Goal: Task Accomplishment & Management: Complete application form

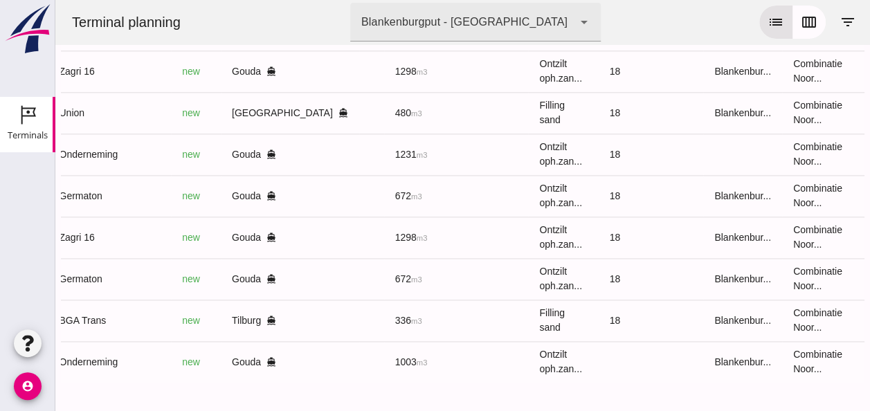
scroll to position [0, 362]
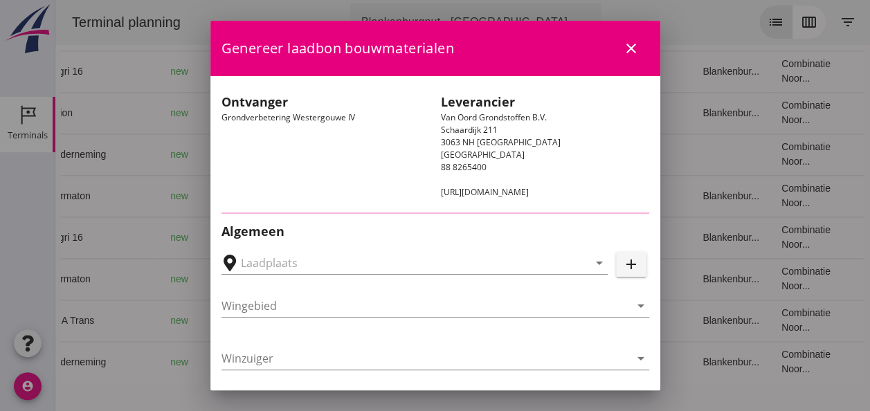
type input "Loswal Fa. J. Bos&Zonen, [GEOGRAPHIC_DATA]"
type input "Germaton"
type input "[PERSON_NAME]"
type input "Ontzilt oph.zand [75] (6120)"
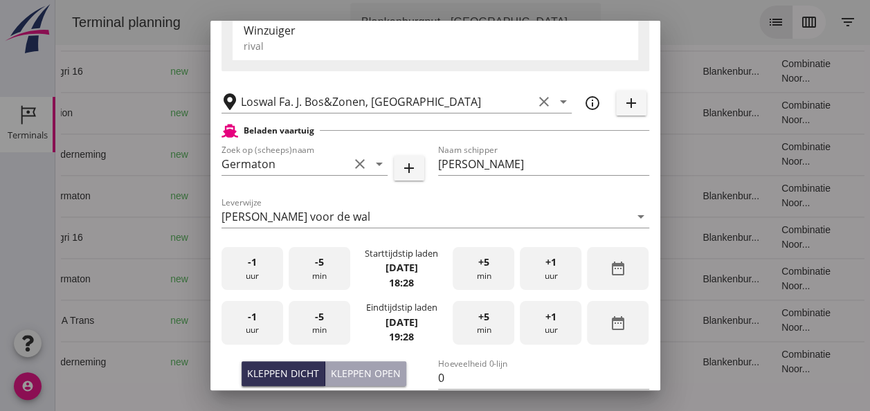
scroll to position [277, 0]
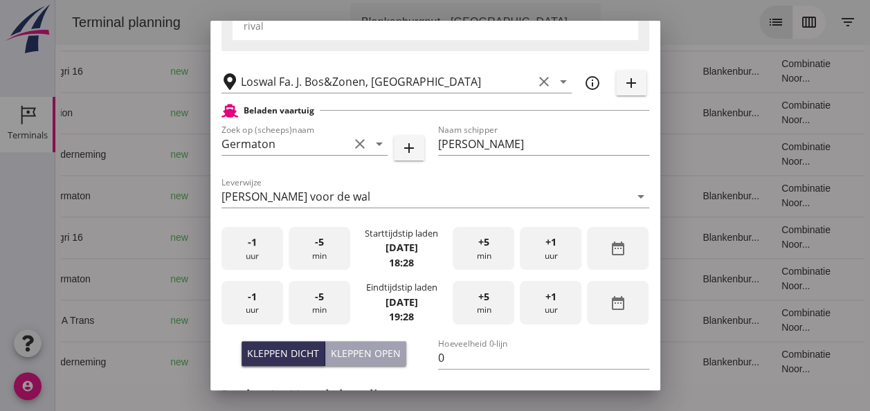
click at [256, 258] on div "-1 uur" at bounding box center [252, 249] width 62 height 44
click at [313, 257] on div "-5 min" at bounding box center [320, 249] width 62 height 44
click at [316, 255] on div "-5 min" at bounding box center [320, 249] width 62 height 44
click at [253, 305] on div "-1 uur" at bounding box center [252, 303] width 62 height 44
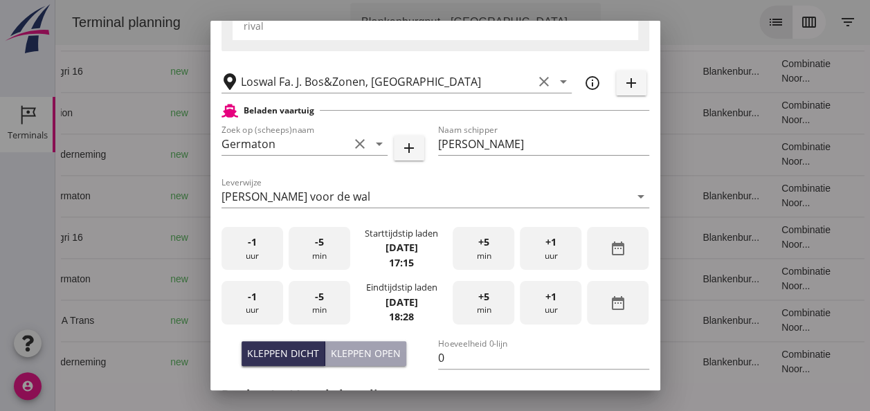
click at [248, 303] on span "-1" at bounding box center [252, 296] width 9 height 15
click at [471, 300] on div "+5 min" at bounding box center [484, 303] width 62 height 44
click at [471, 301] on div "+5 min" at bounding box center [484, 303] width 62 height 44
click at [469, 302] on div "+5 min" at bounding box center [484, 303] width 62 height 44
click at [465, 303] on div "+5 min" at bounding box center [484, 303] width 62 height 44
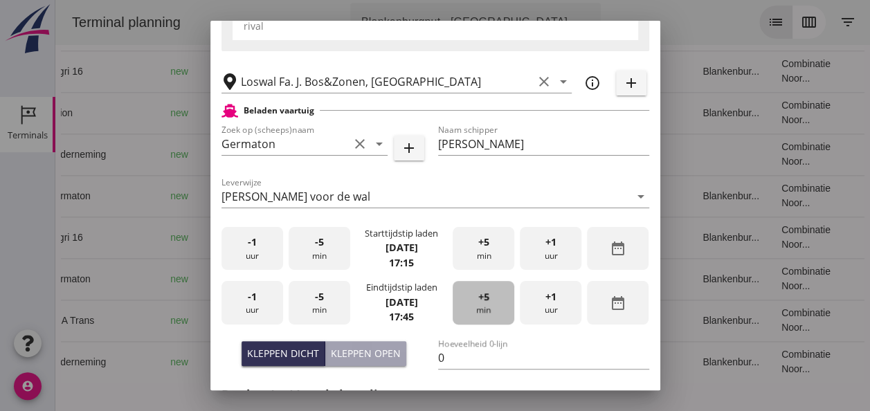
click at [478, 301] on span "+5" at bounding box center [483, 296] width 11 height 15
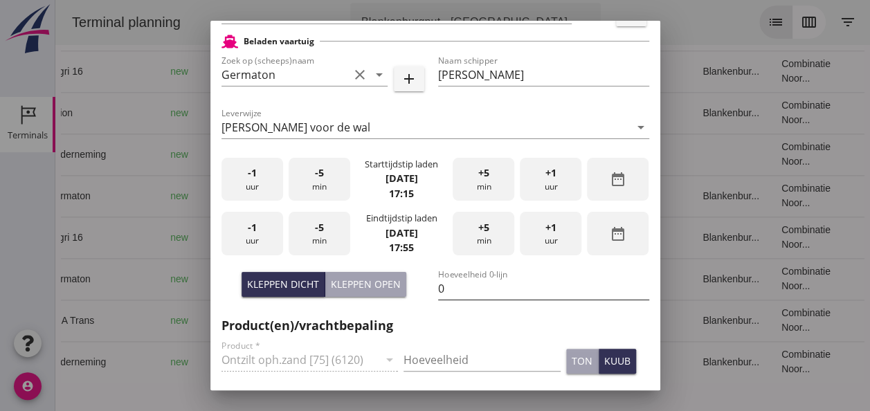
click at [453, 289] on input "0" at bounding box center [543, 289] width 211 height 22
type input "0"
type input "672"
click at [446, 361] on input "Hoeveelheid" at bounding box center [482, 360] width 157 height 22
type input "672"
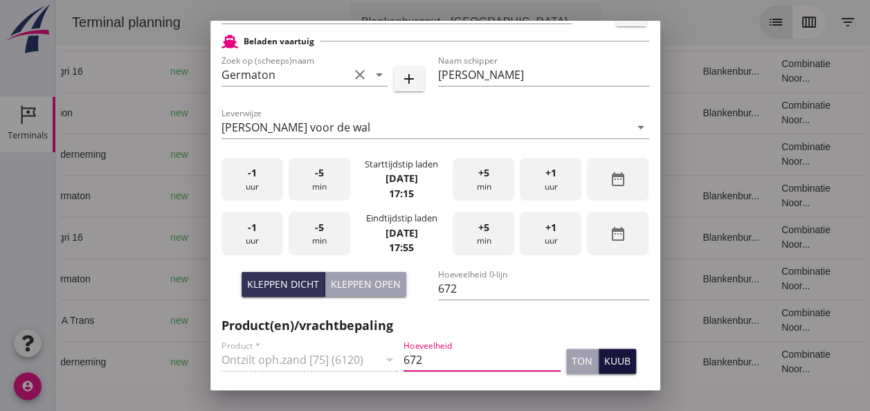
click at [610, 364] on div "kuub" at bounding box center [617, 361] width 26 height 15
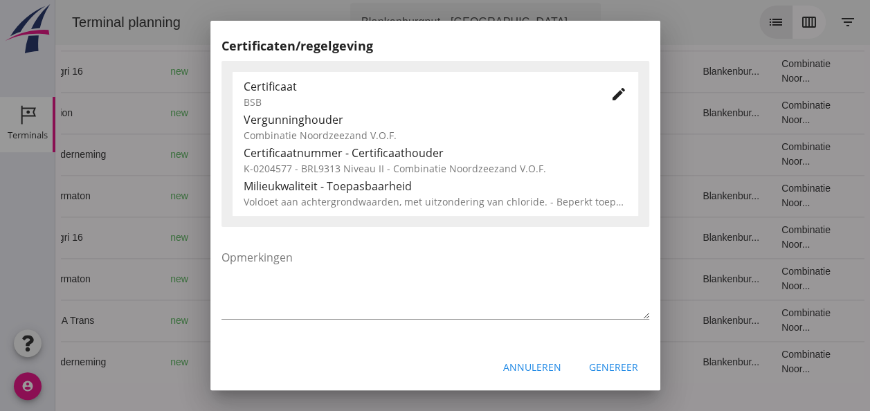
scroll to position [705, 0]
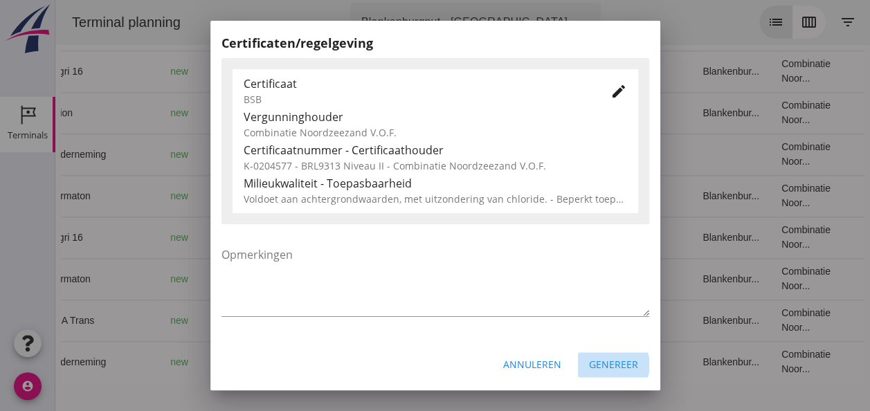
click at [619, 363] on div "Genereer" at bounding box center [613, 364] width 49 height 15
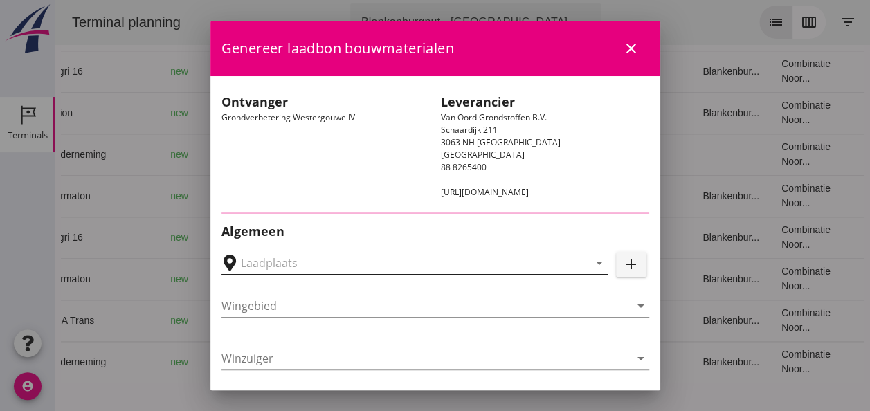
type input "Loswal Fa. J. Bos&Zonen, [GEOGRAPHIC_DATA]"
type input "Onderneming"
type input "[PERSON_NAME]"
type input "1231"
type input "Ontzilt oph.zand [75] (6120)"
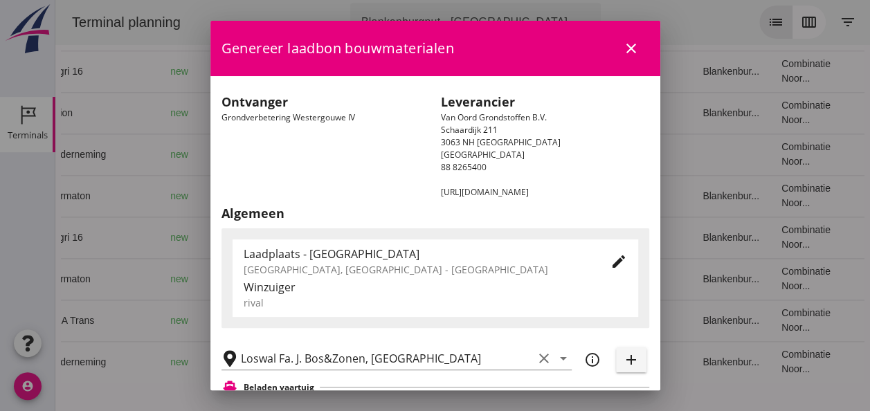
scroll to position [277, 0]
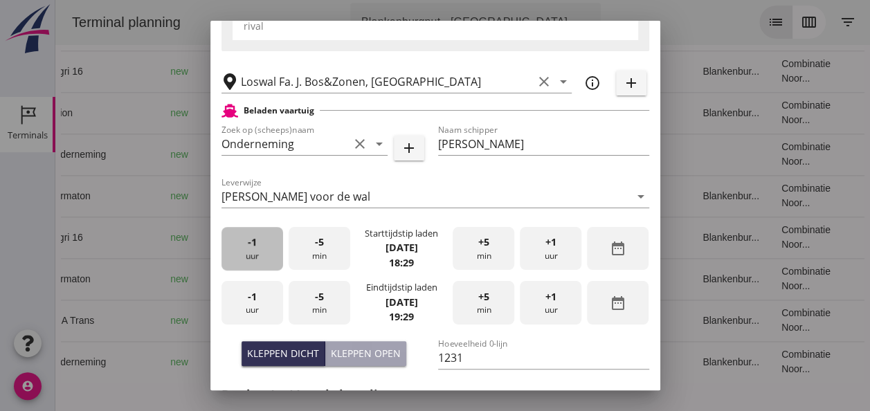
click at [260, 252] on div "-1 uur" at bounding box center [252, 249] width 62 height 44
click at [475, 252] on div "+5 min" at bounding box center [484, 249] width 62 height 44
click at [265, 307] on div "-1 uur" at bounding box center [252, 303] width 62 height 44
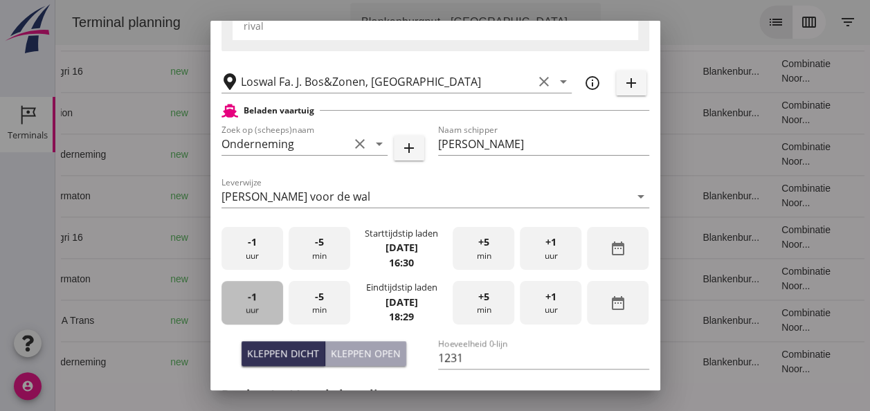
click at [264, 307] on div "-1 uur" at bounding box center [252, 303] width 62 height 44
click at [323, 305] on div "-5 min" at bounding box center [320, 303] width 62 height 44
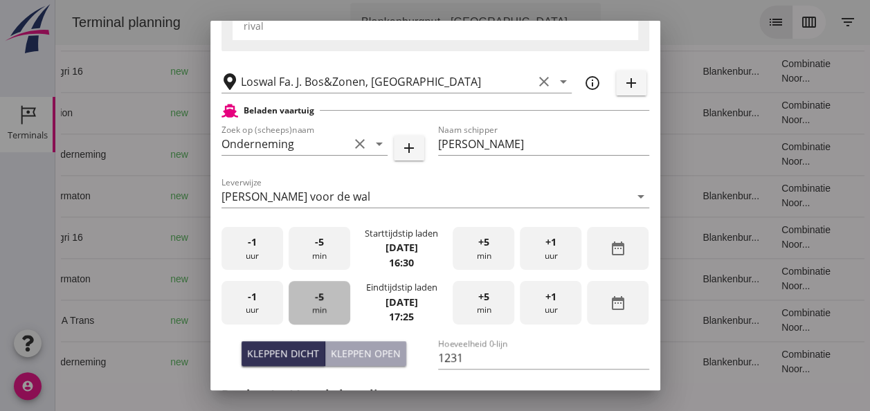
click at [321, 305] on div "-5 min" at bounding box center [320, 303] width 62 height 44
click at [350, 348] on div "Kleppen open" at bounding box center [366, 353] width 70 height 15
type input "1003"
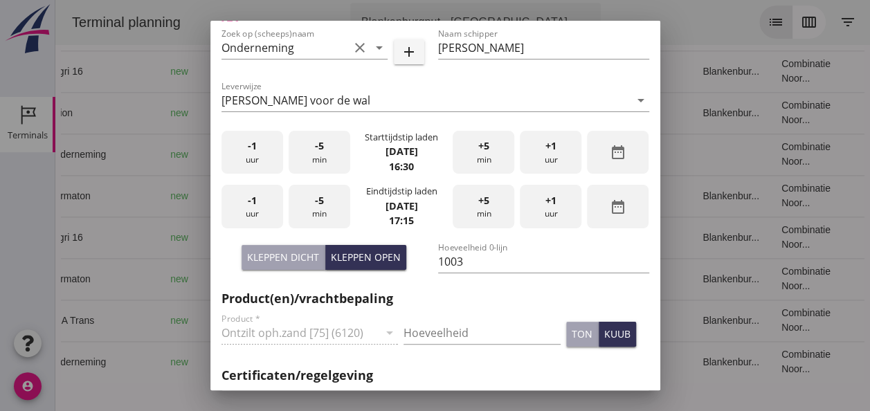
scroll to position [485, 0]
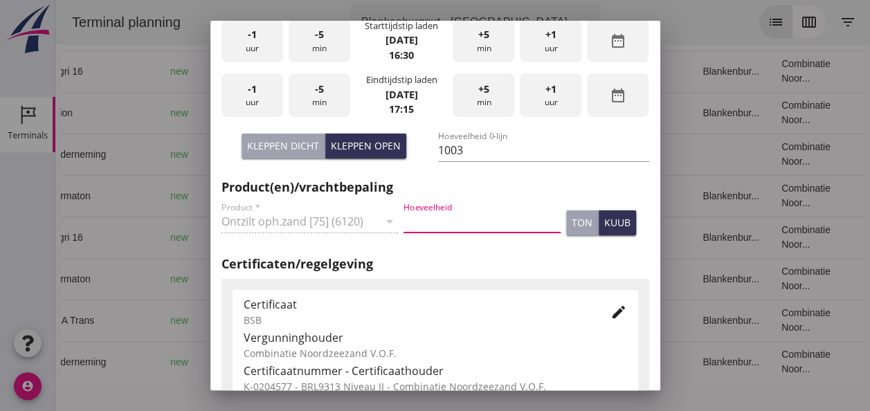
click at [417, 220] on input "Hoeveelheid" at bounding box center [482, 221] width 157 height 22
type input "1003"
click at [604, 220] on div "kuub" at bounding box center [617, 222] width 26 height 15
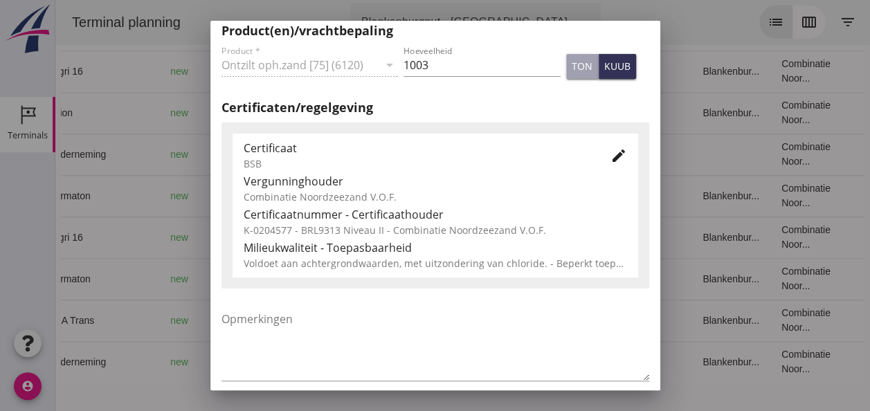
scroll to position [705, 0]
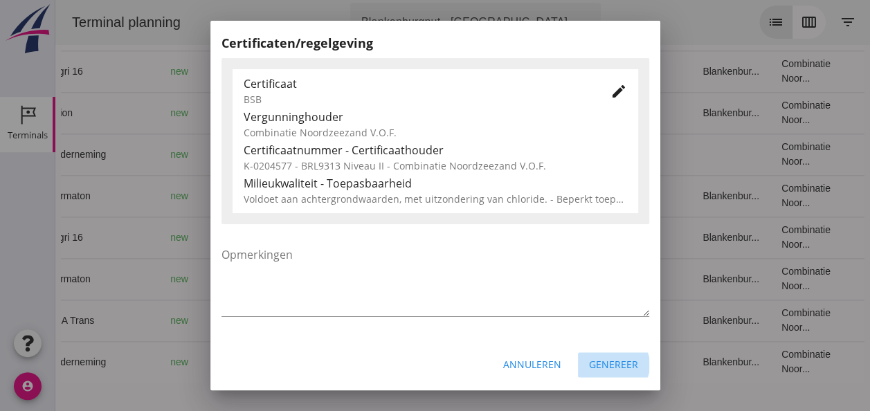
click at [590, 366] on div "Genereer" at bounding box center [613, 364] width 49 height 15
